Goal: Navigation & Orientation: Find specific page/section

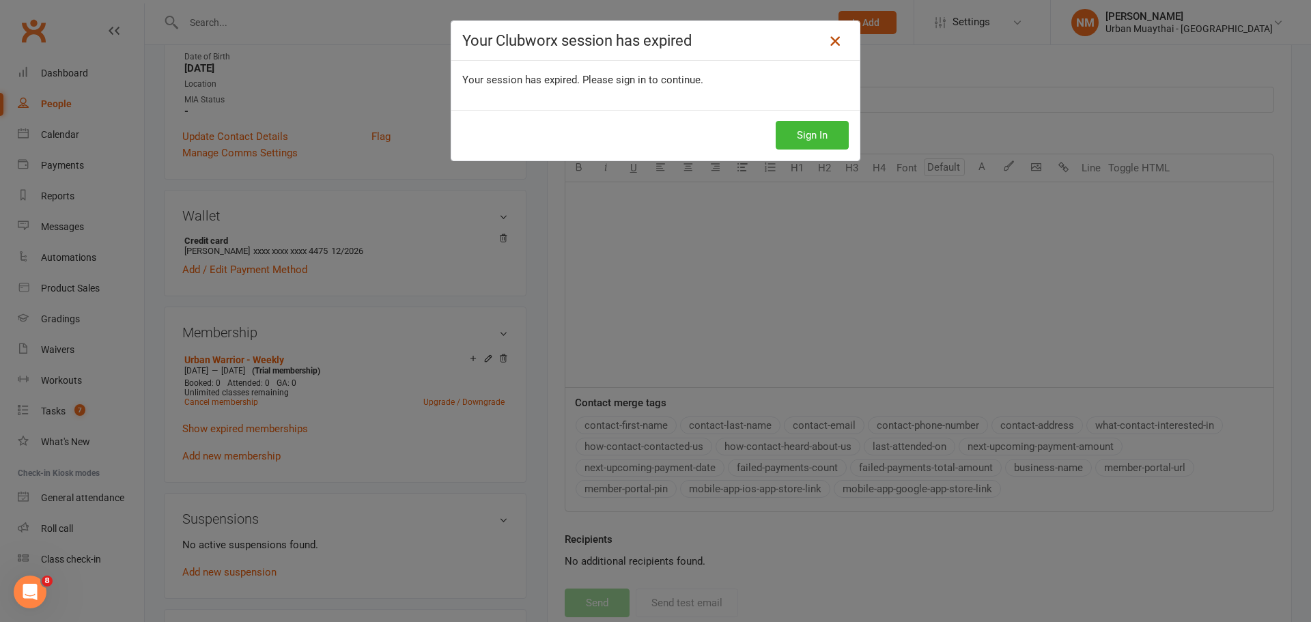
click at [827, 40] on icon at bounding box center [835, 41] width 16 height 16
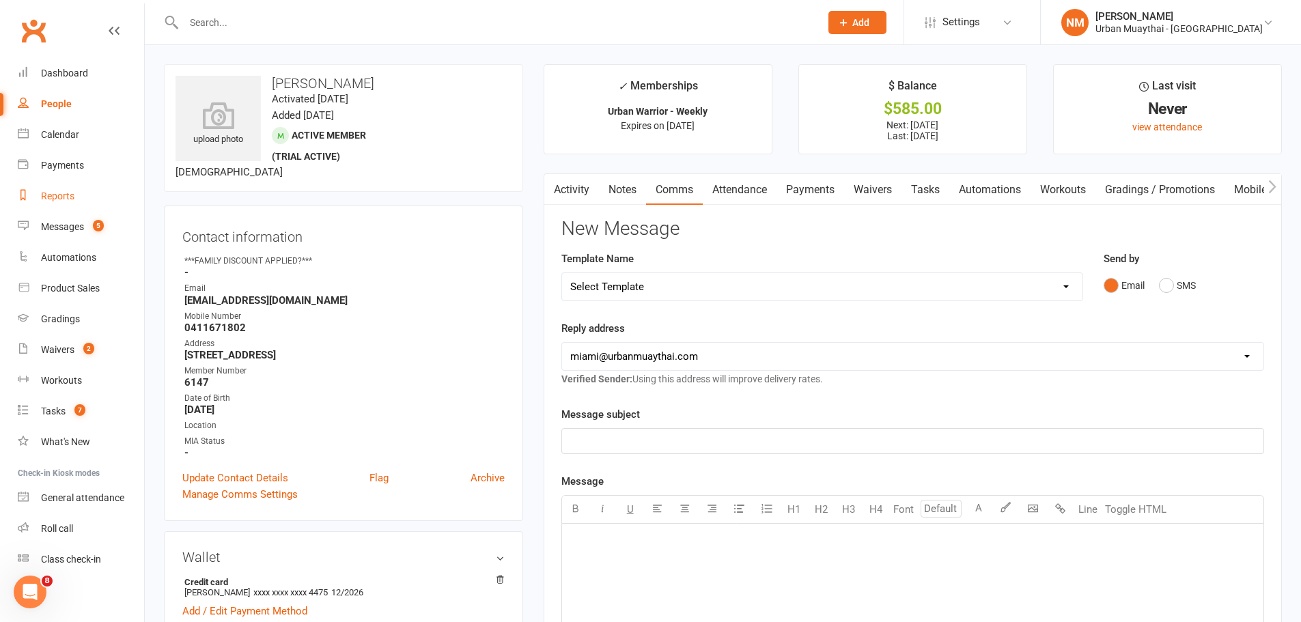
click at [83, 211] on link "Reports" at bounding box center [81, 196] width 126 height 31
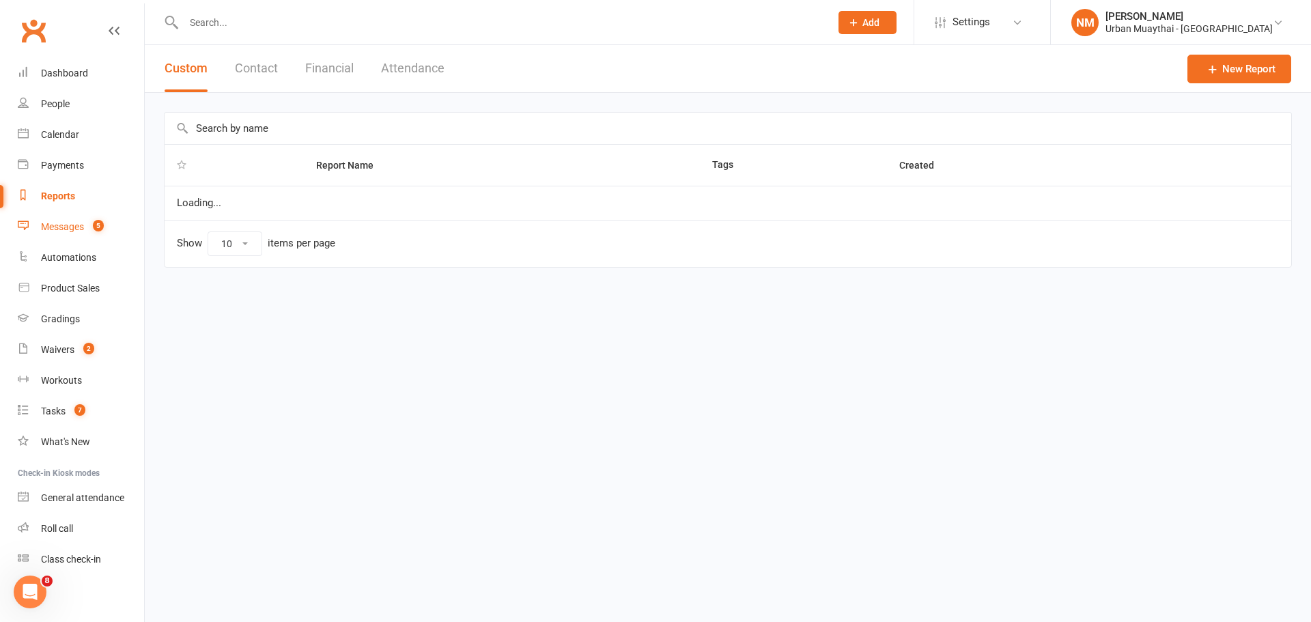
select select "100"
click at [73, 225] on div "Messages" at bounding box center [62, 226] width 43 height 11
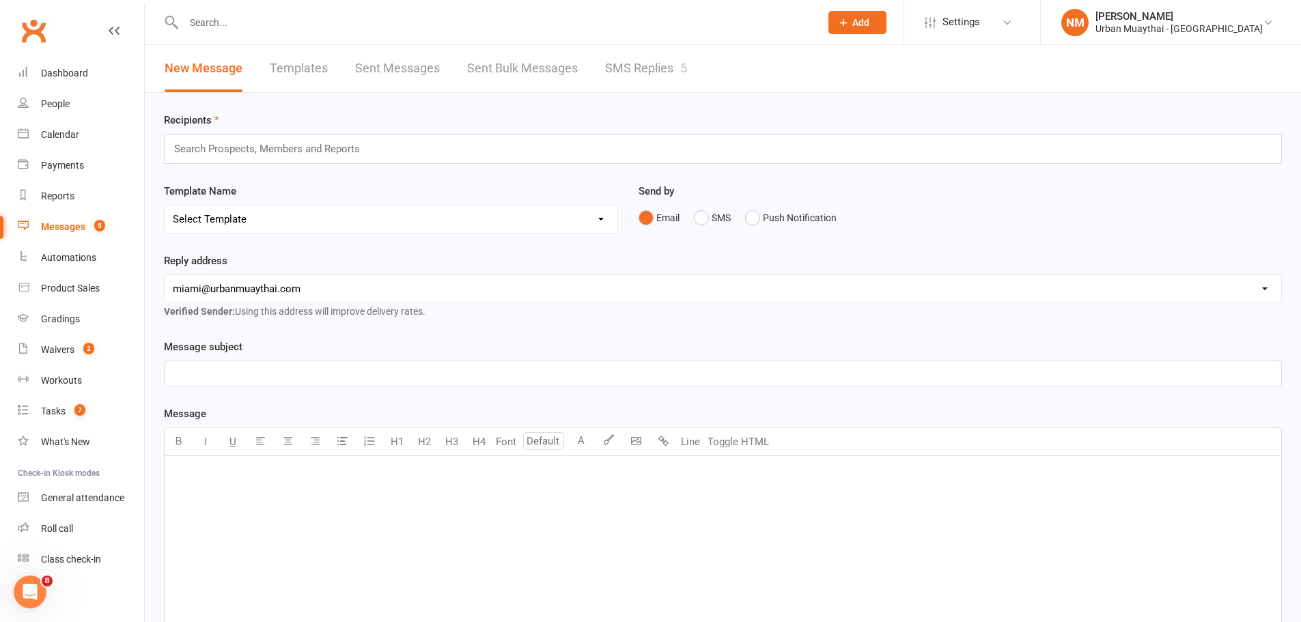
click at [664, 60] on link "SMS Replies 5" at bounding box center [646, 68] width 82 height 47
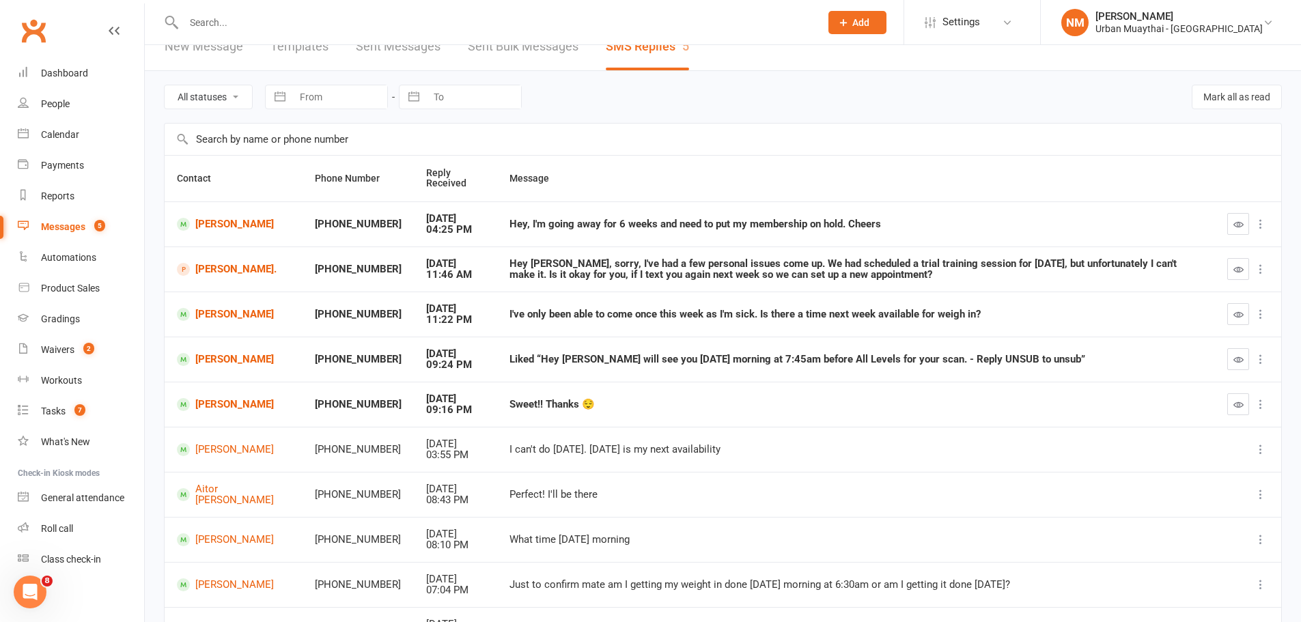
scroll to position [68, 0]
